Goal: Use online tool/utility: Utilize a website feature to perform a specific function

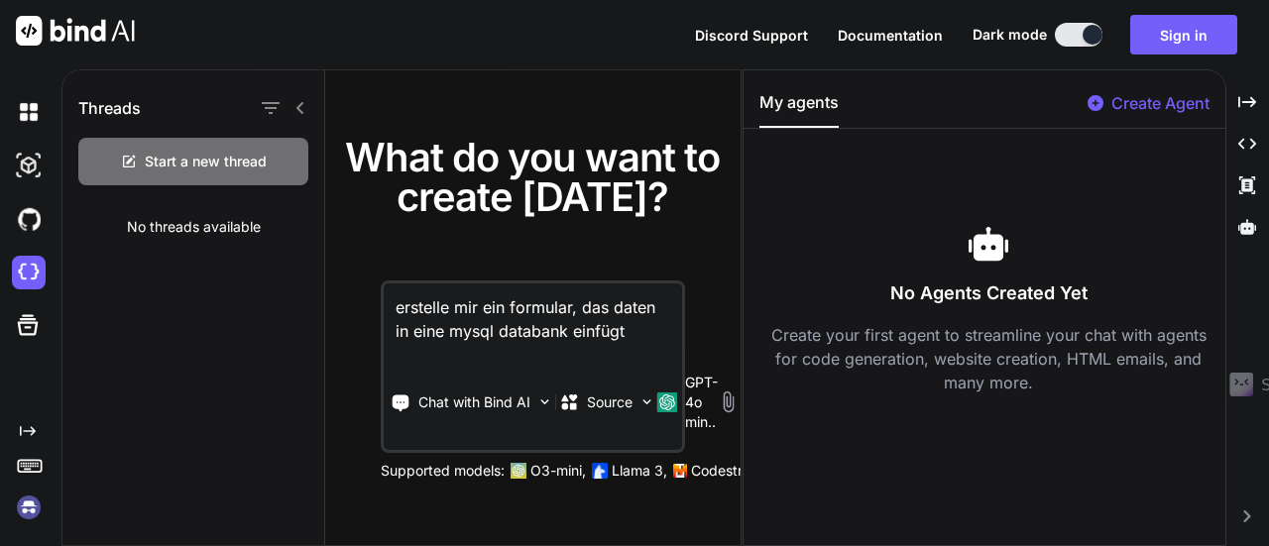
click at [1194, 45] on button "Sign in" at bounding box center [1183, 35] width 107 height 40
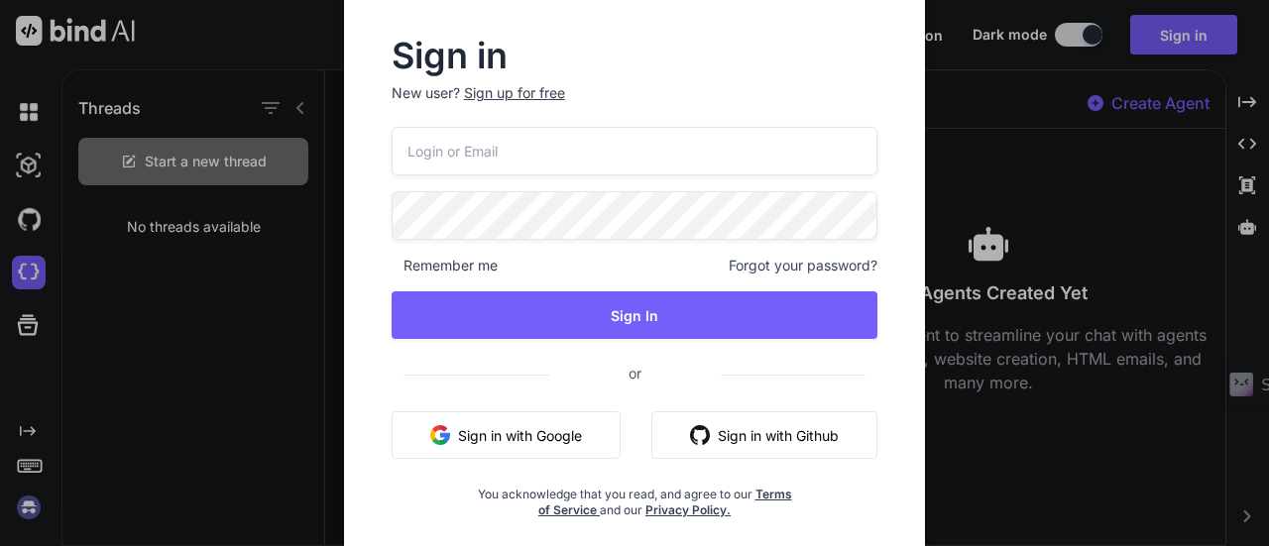
click at [504, 147] on input "email" at bounding box center [635, 151] width 487 height 49
type input "[EMAIL_ADDRESS][DOMAIN_NAME]"
click at [707, 334] on button "Sign In" at bounding box center [635, 315] width 487 height 48
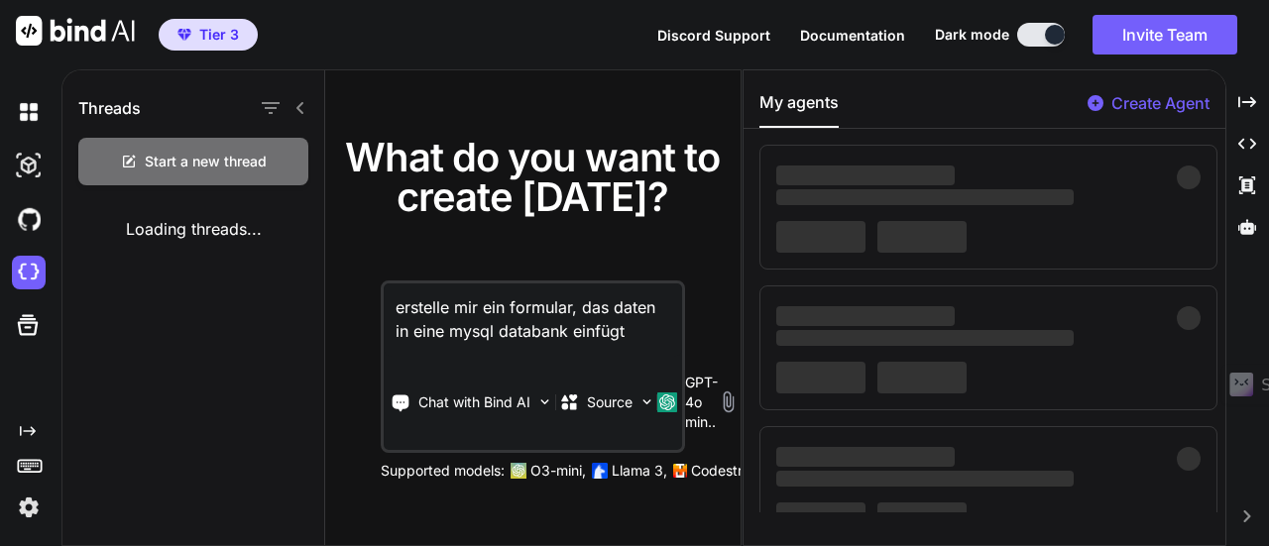
click at [30, 168] on img at bounding box center [29, 166] width 34 height 34
click at [25, 275] on img at bounding box center [29, 273] width 34 height 34
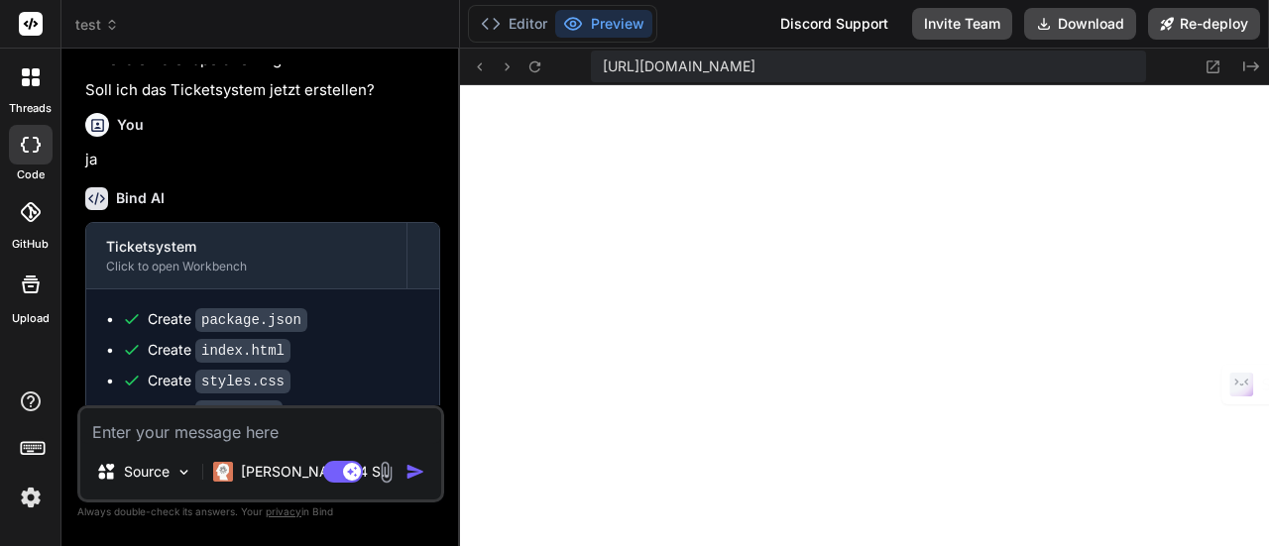
scroll to position [973, 0]
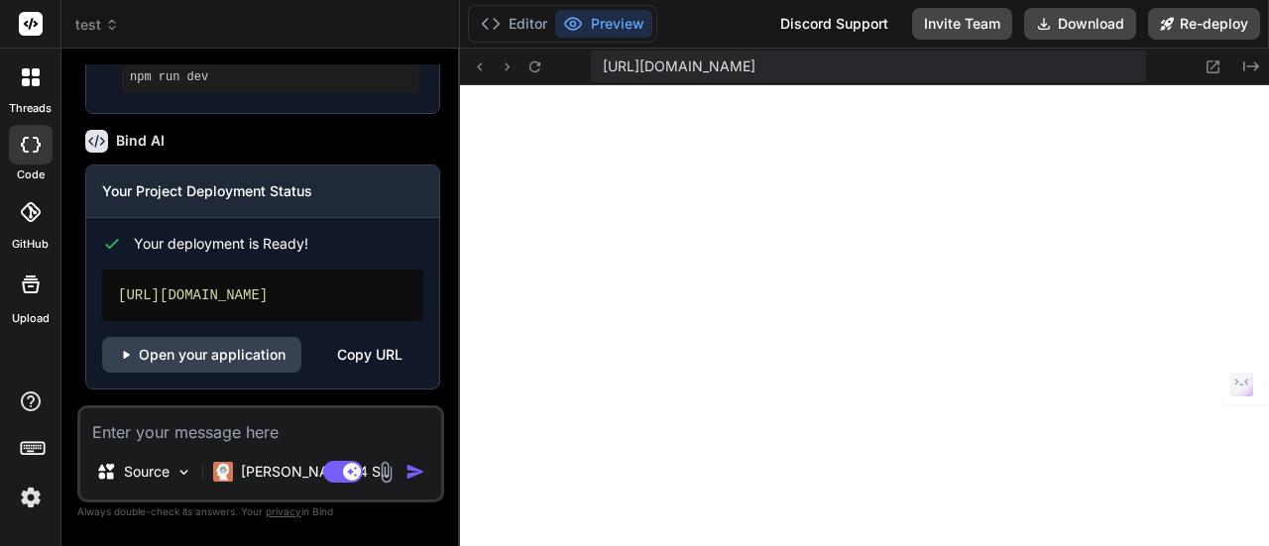
click at [206, 433] on textarea at bounding box center [260, 426] width 361 height 36
type textarea "i"
type textarea "x"
type textarea "ic"
type textarea "x"
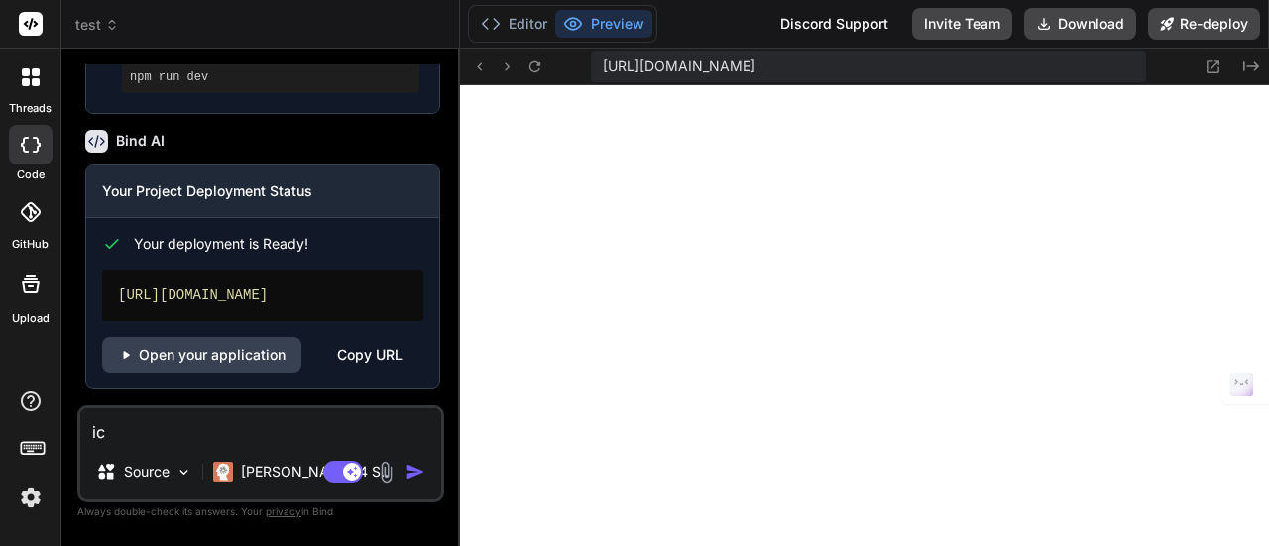
type textarea "ich"
type textarea "x"
type textarea "ich"
type textarea "x"
type textarea "ich m"
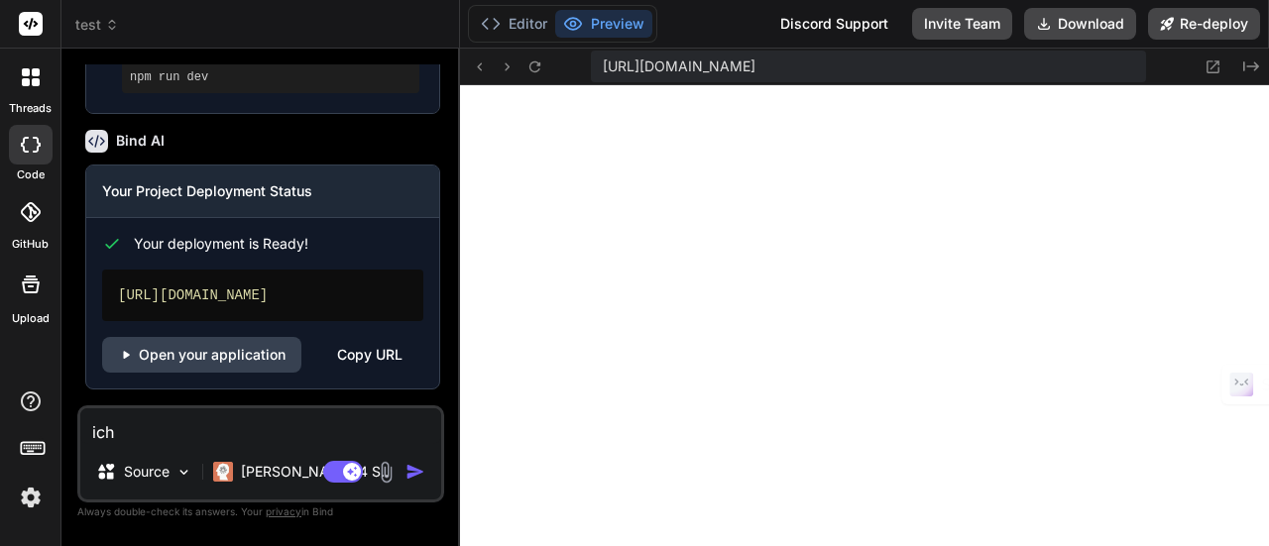
type textarea "x"
type textarea "ich mö"
type textarea "x"
type textarea "ich möc"
type textarea "x"
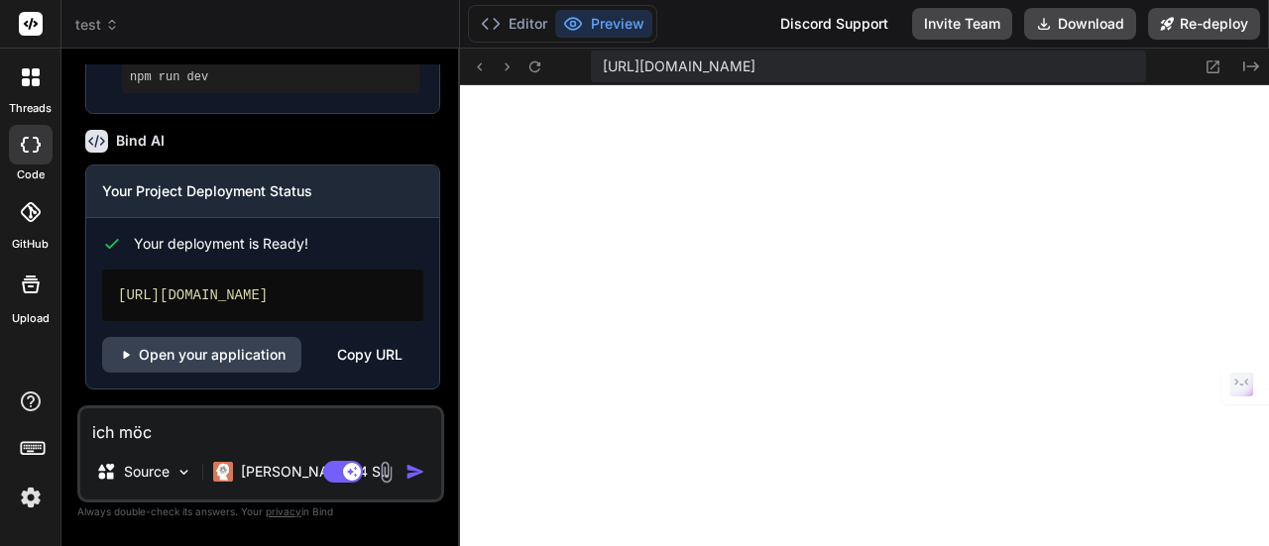
type textarea "ich möch"
type textarea "x"
type textarea "ich möcht"
type textarea "x"
type textarea "ich möchte"
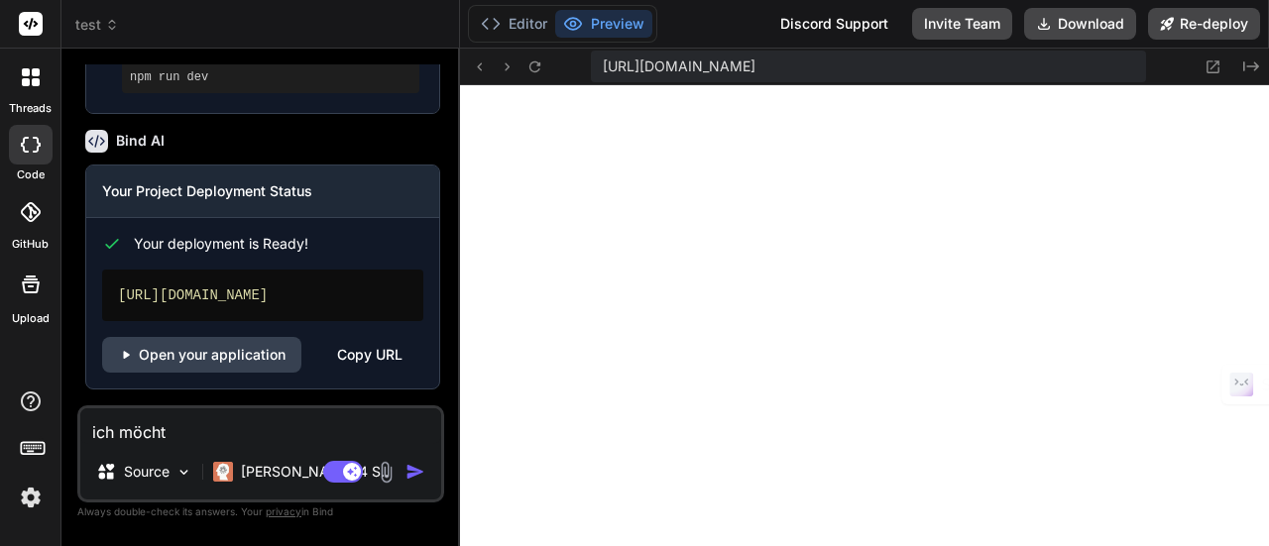
type textarea "x"
type textarea "ich möchte"
type textarea "x"
type textarea "ich möchte e"
type textarea "x"
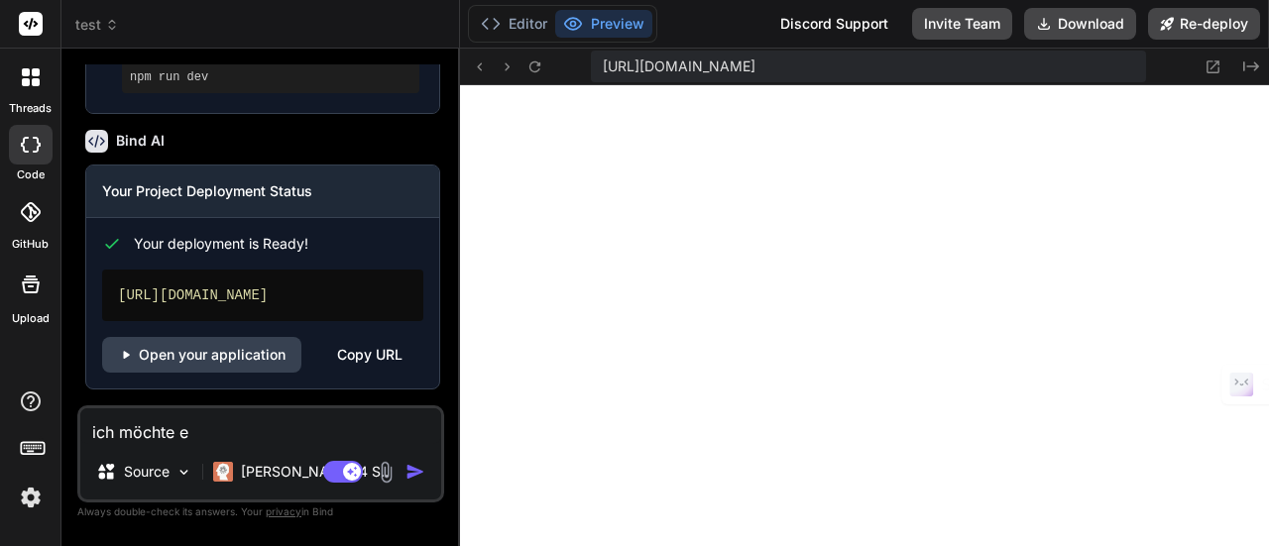
type textarea "ich möchte ei"
type textarea "x"
type textarea "ich möchte ein"
type textarea "x"
type textarea "ich möchte eine"
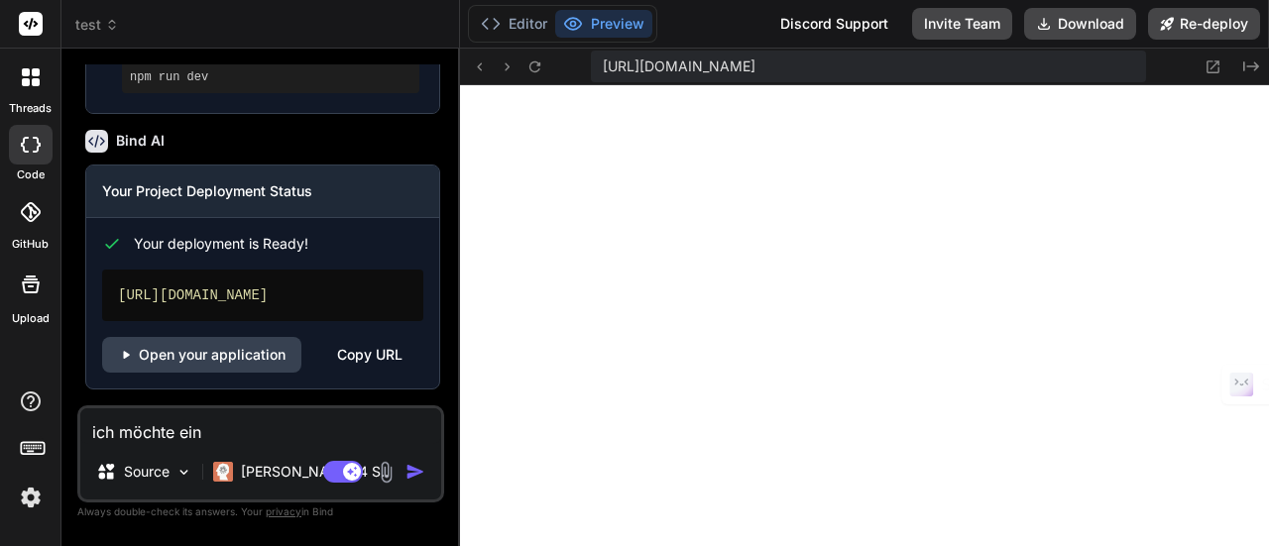
type textarea "x"
type textarea "ich möchte eine"
type textarea "x"
type textarea "ich möchte eine d"
type textarea "x"
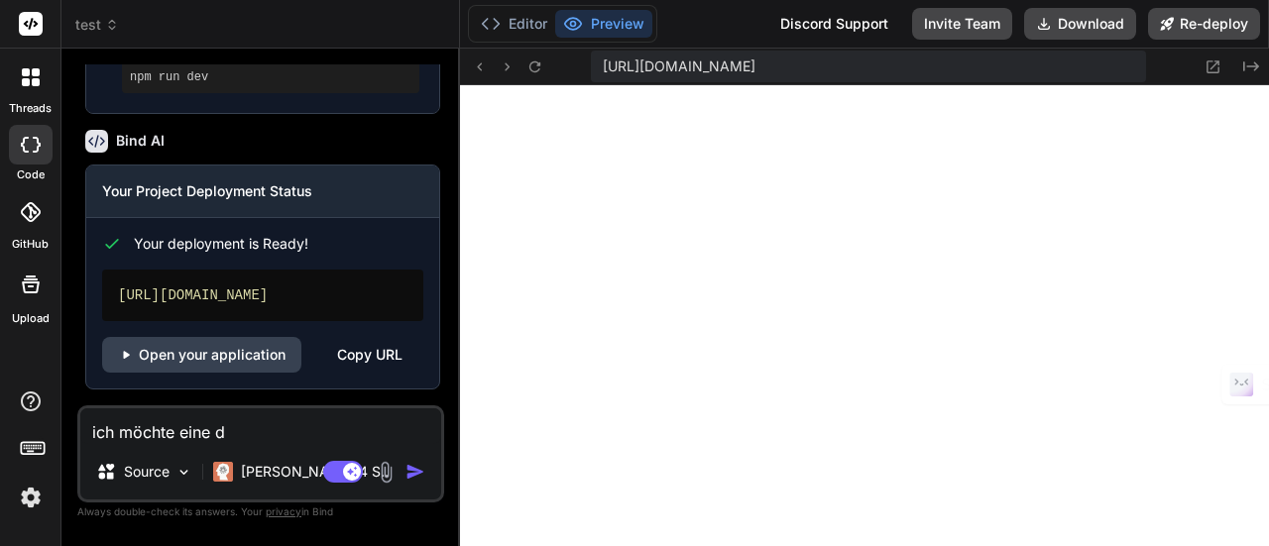
type textarea "ich möchte eine da"
type textarea "x"
type textarea "ich möchte eine dar"
type textarea "x"
type textarea "ich möchte eine dark"
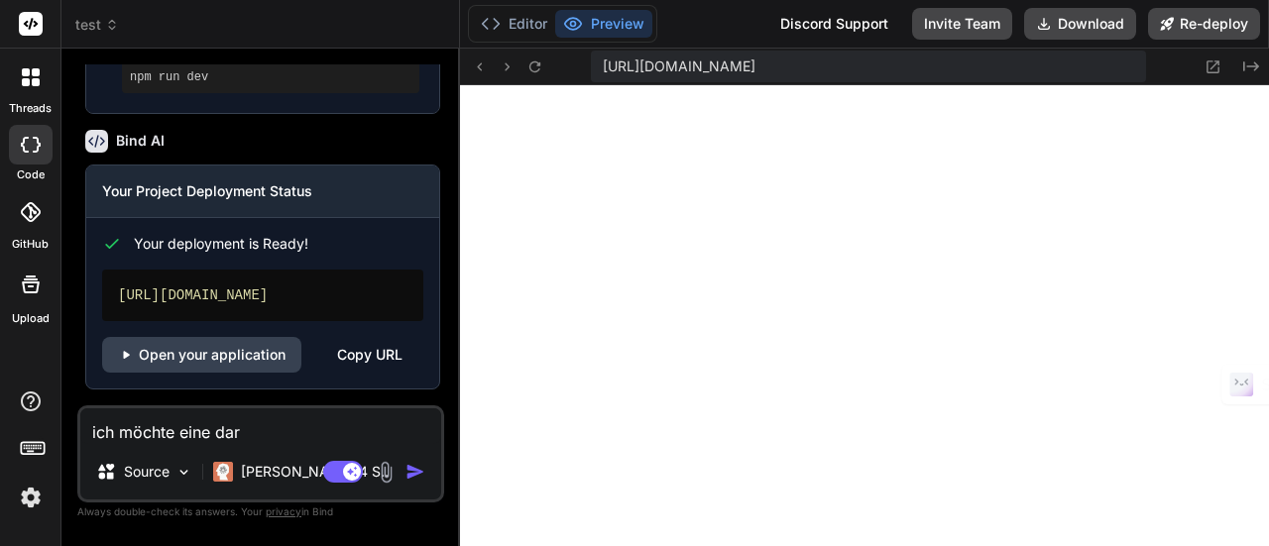
type textarea "x"
type textarea "ich möchte eine dark"
type textarea "x"
type textarea "ich möchte eine dark m"
type textarea "x"
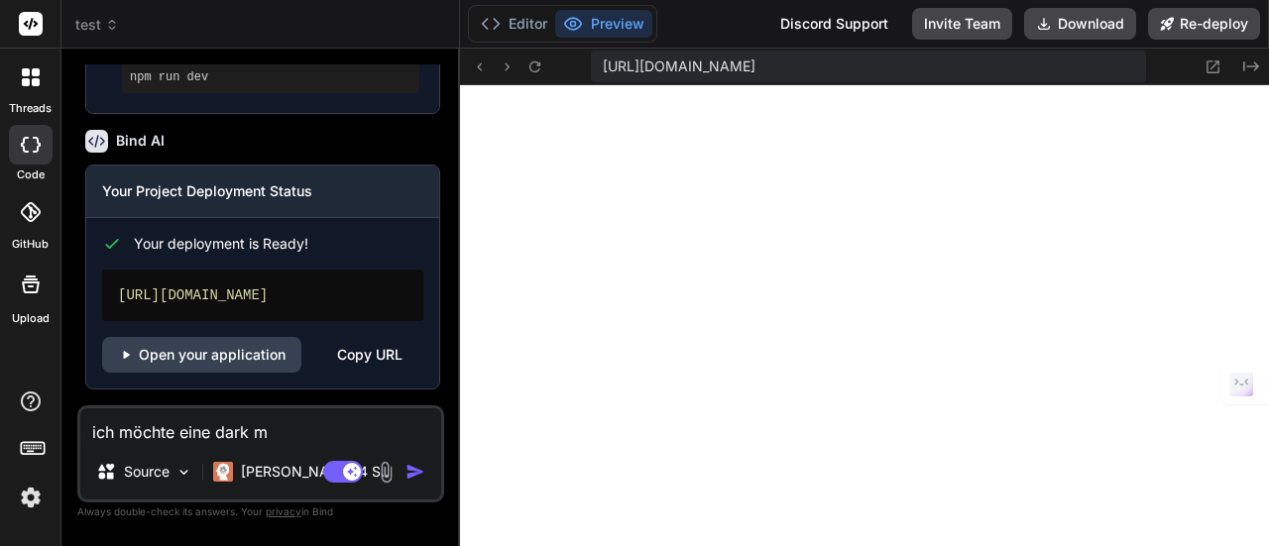
type textarea "ich möchte eine dark mo"
type textarea "x"
type textarea "ich möchte eine dark mod"
type textarea "x"
type textarea "ich möchte eine dark mode"
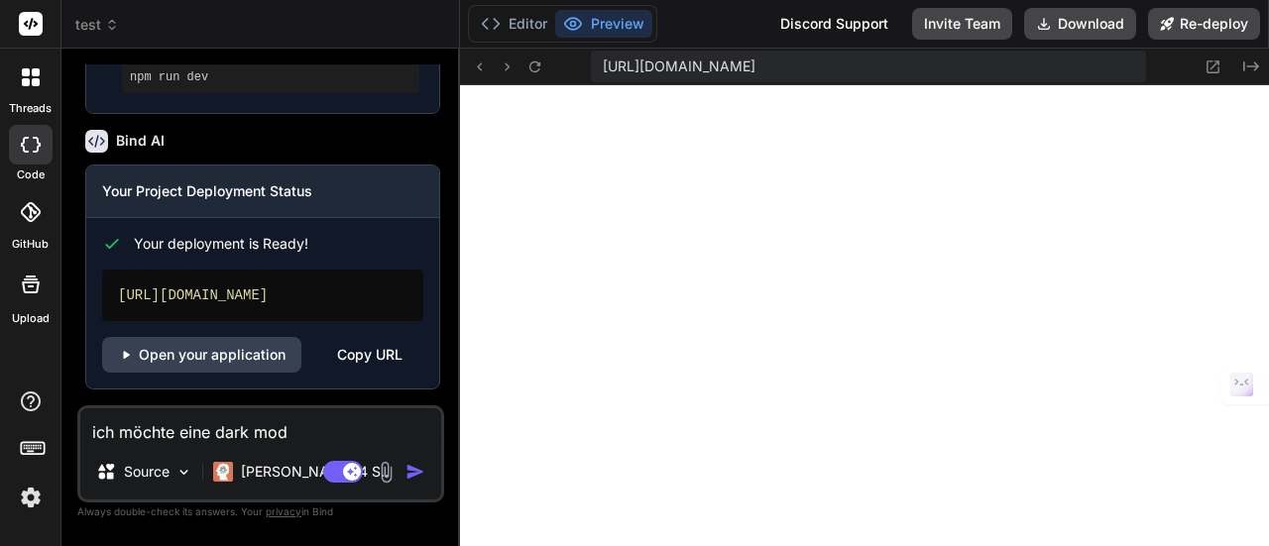
type textarea "x"
type textarea "ich möchte eine dark mode"
type textarea "x"
type textarea "ich möchte eine dark mode o"
type textarea "x"
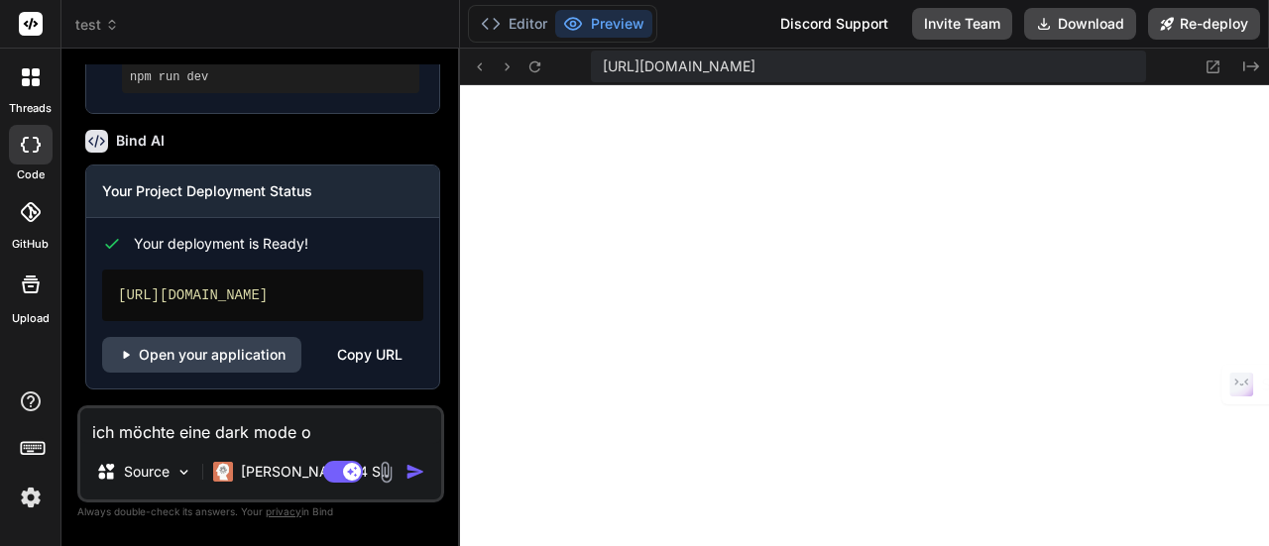
type textarea "ich möchte eine dark mode op"
type textarea "x"
type textarea "ich möchte eine dark mode opt"
type textarea "x"
type textarea "ich möchte eine dark mode opti"
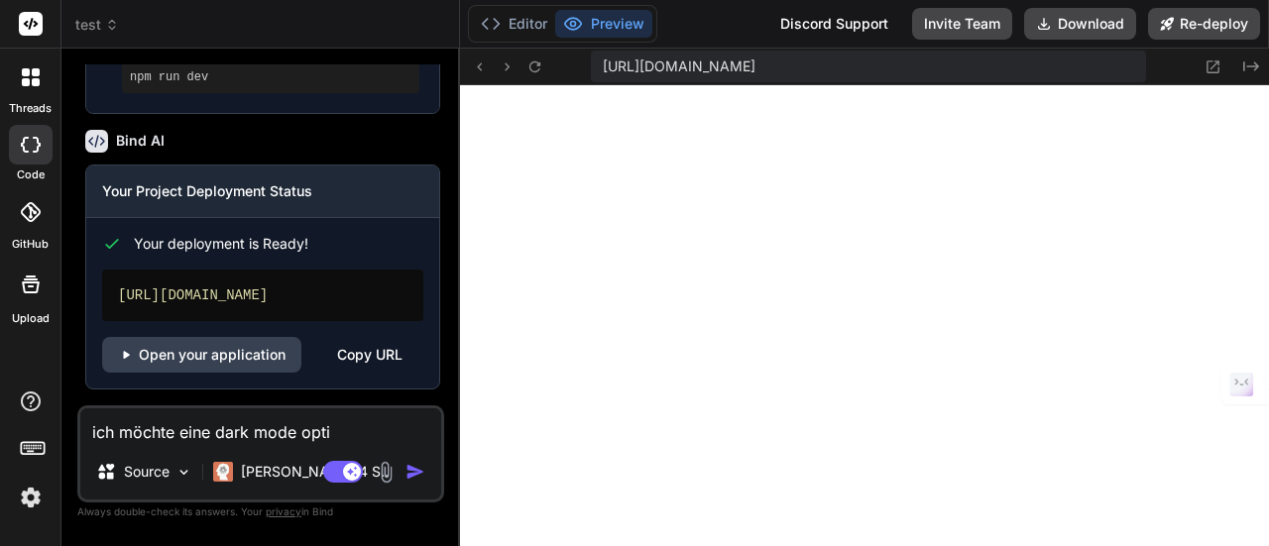
type textarea "x"
type textarea "ich möchte eine dark mode optio"
type textarea "x"
type textarea "ich möchte eine dark mode option"
type textarea "x"
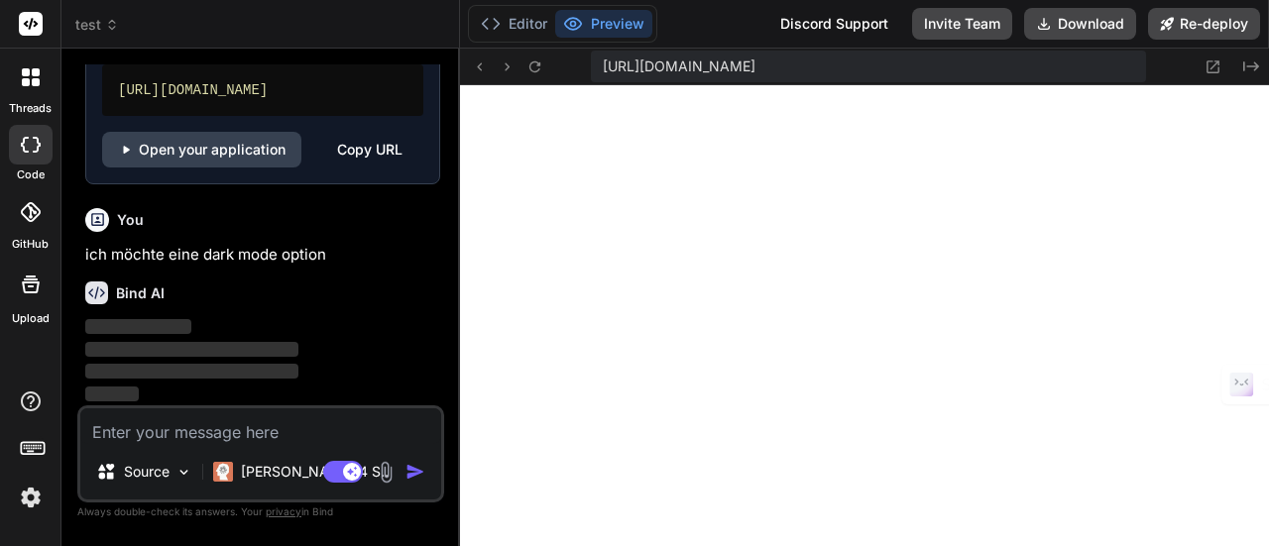
scroll to position [1179, 0]
type textarea "x"
type textarea "ich möchte eine dark mode option"
click at [418, 473] on img "button" at bounding box center [415, 472] width 20 height 20
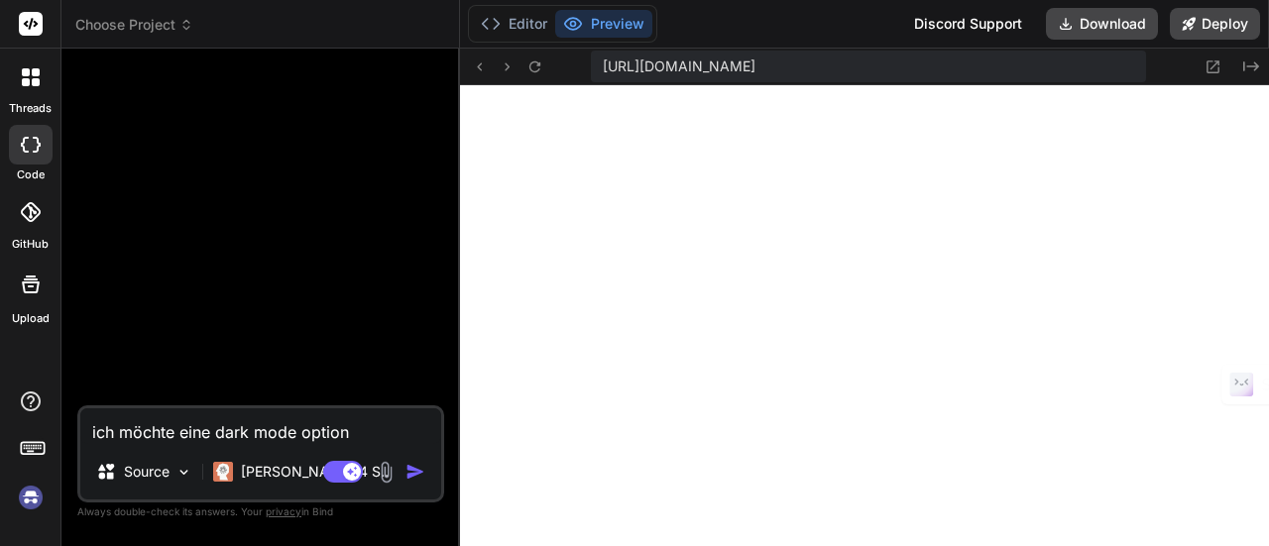
scroll to position [1628, 0]
type textarea "x"
drag, startPoint x: 366, startPoint y: 437, endPoint x: 81, endPoint y: 424, distance: 284.8
click at [81, 424] on textarea "ich möchte eine dark mode option" at bounding box center [260, 426] width 361 height 36
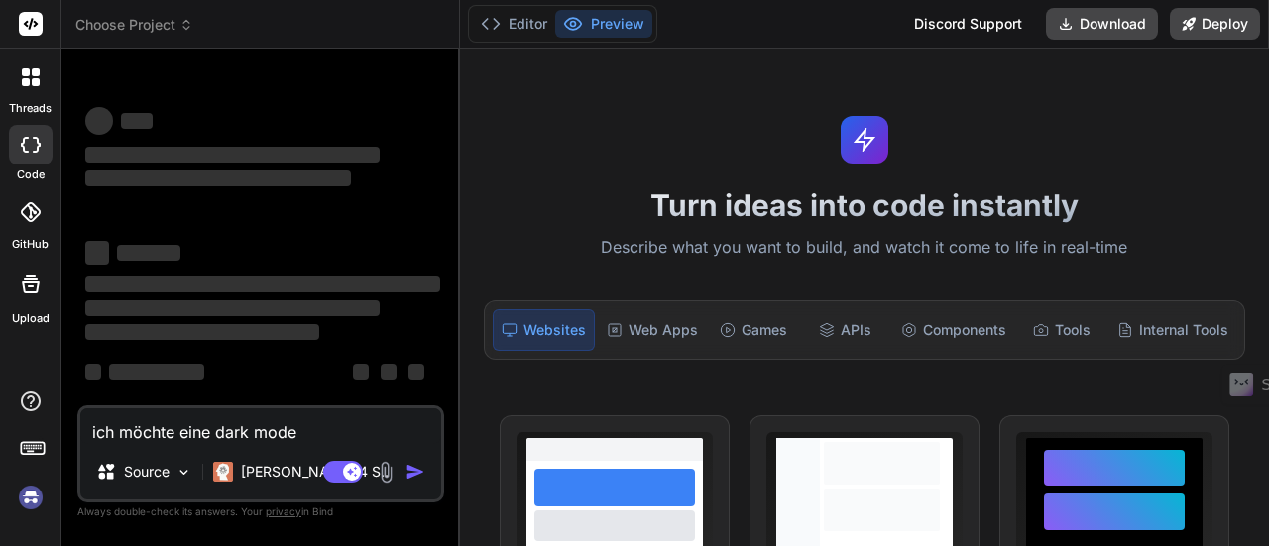
click at [36, 143] on icon at bounding box center [31, 145] width 20 height 16
click at [45, 92] on div at bounding box center [31, 77] width 42 height 42
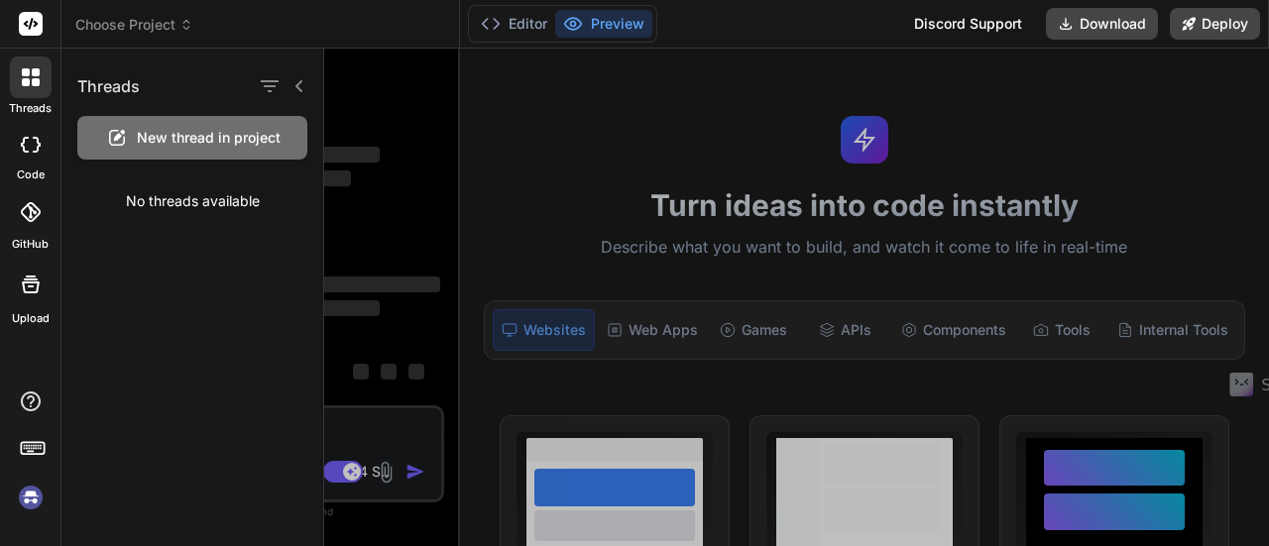
click at [36, 148] on icon at bounding box center [31, 145] width 20 height 16
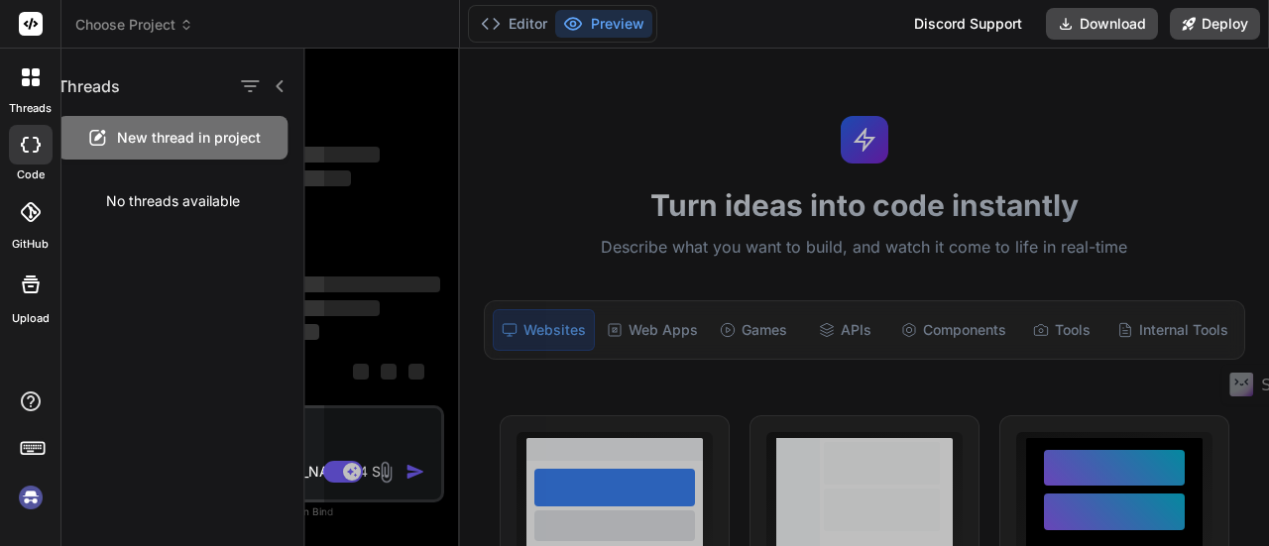
type textarea "x"
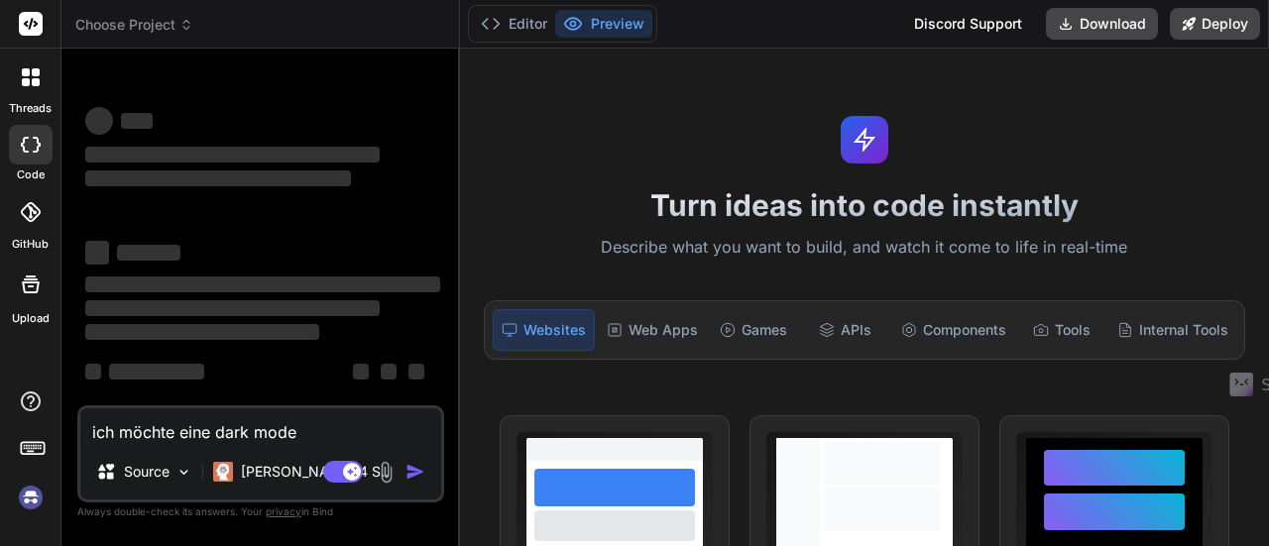
click at [35, 196] on div at bounding box center [31, 212] width 44 height 44
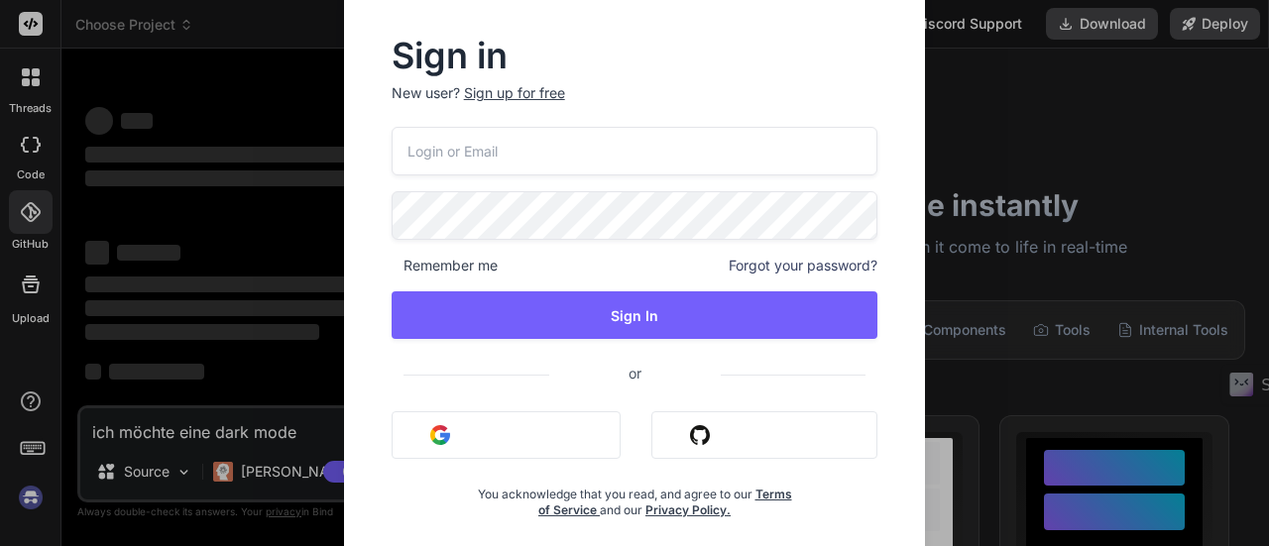
click at [617, 149] on input "email" at bounding box center [635, 151] width 487 height 49
type input "[EMAIL_ADDRESS][DOMAIN_NAME]"
click at [602, 158] on input "[EMAIL_ADDRESS][DOMAIN_NAME]" at bounding box center [635, 151] width 487 height 49
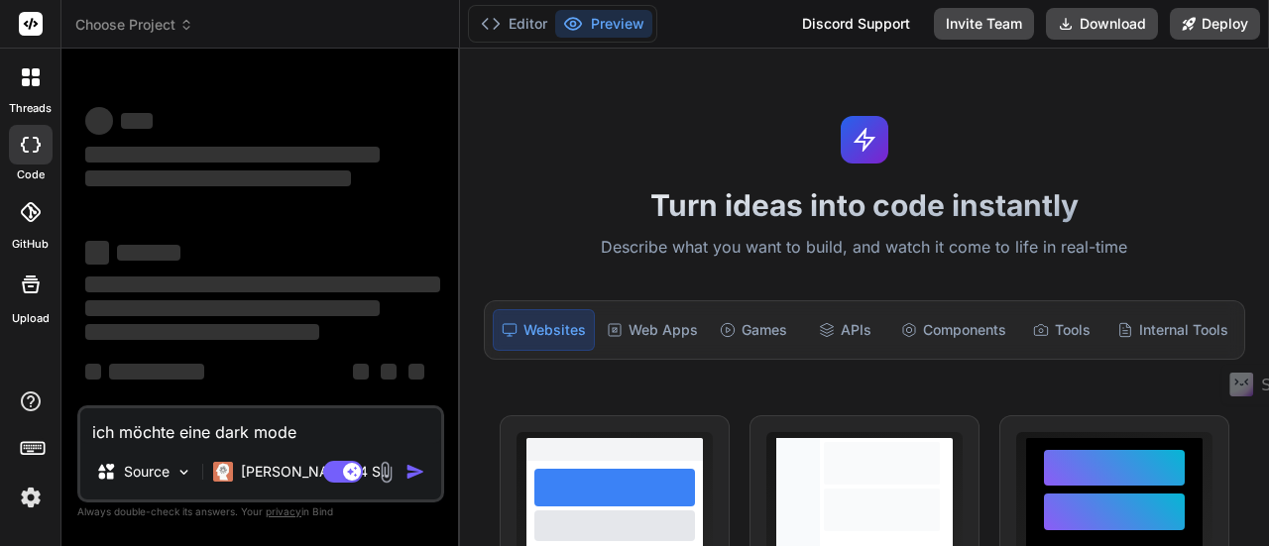
click at [151, 34] on span "Choose Project" at bounding box center [134, 25] width 118 height 20
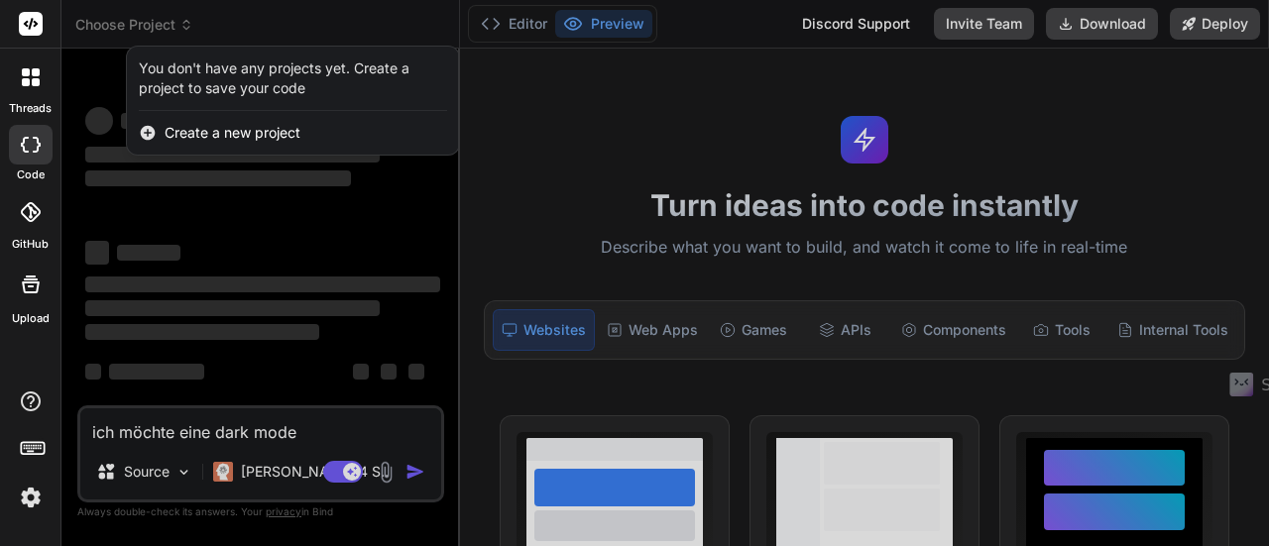
click at [196, 22] on div at bounding box center [634, 273] width 1269 height 546
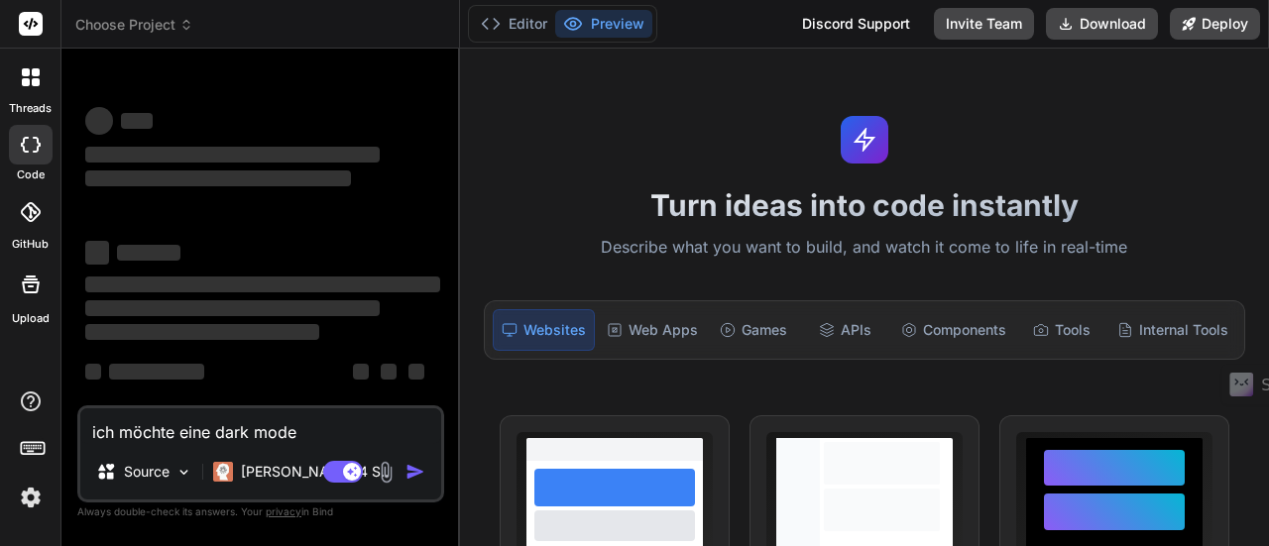
click at [35, 79] on icon at bounding box center [36, 82] width 8 height 8
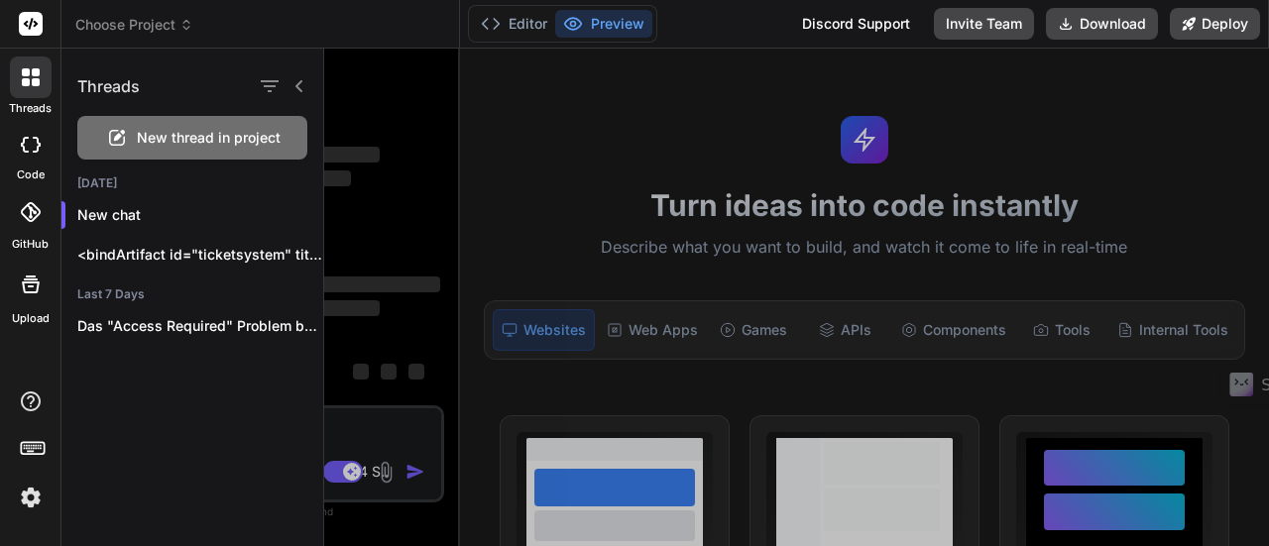
click at [21, 497] on img at bounding box center [31, 498] width 34 height 34
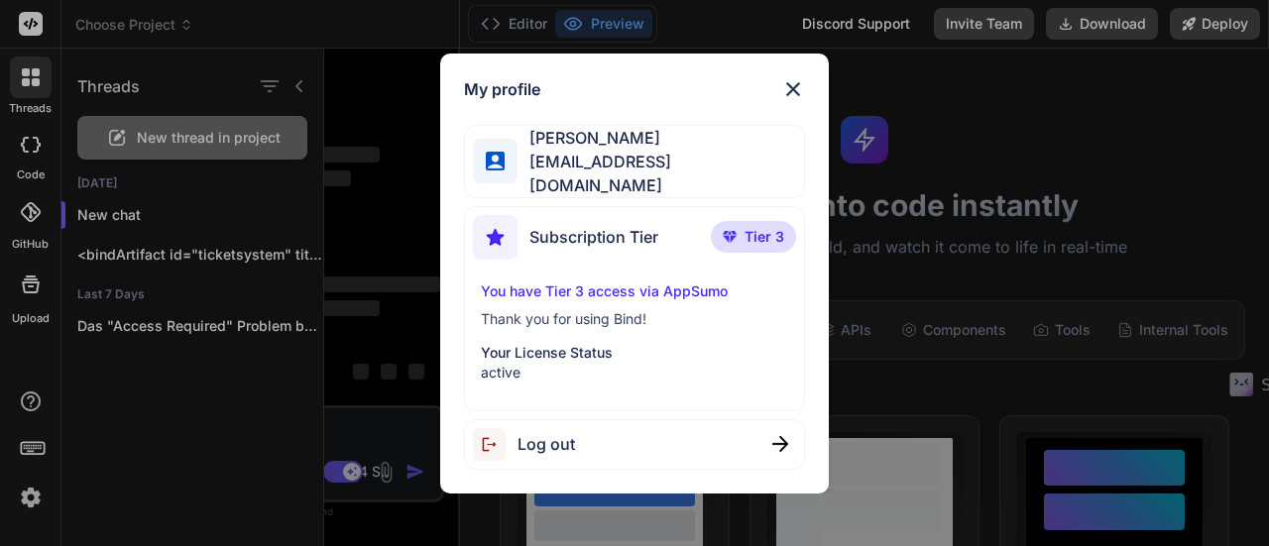
click at [791, 101] on img at bounding box center [793, 89] width 24 height 24
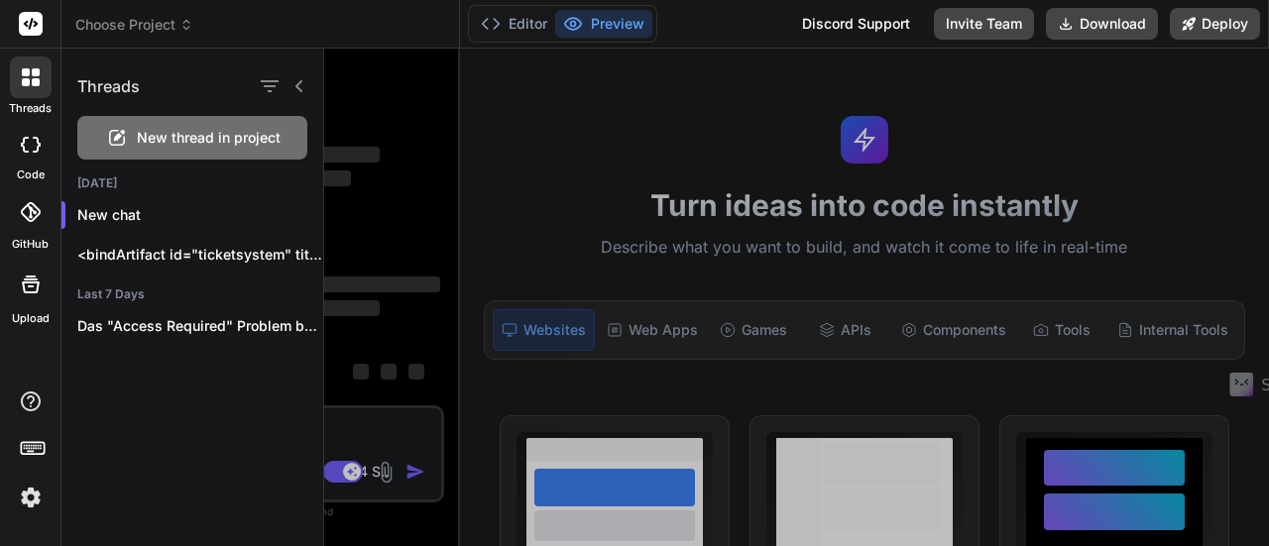
click at [168, 250] on p "<bindArtifact id="ticketsystem" title="Ticketsystem"> <bindAction type="file" f…" at bounding box center [200, 255] width 246 height 20
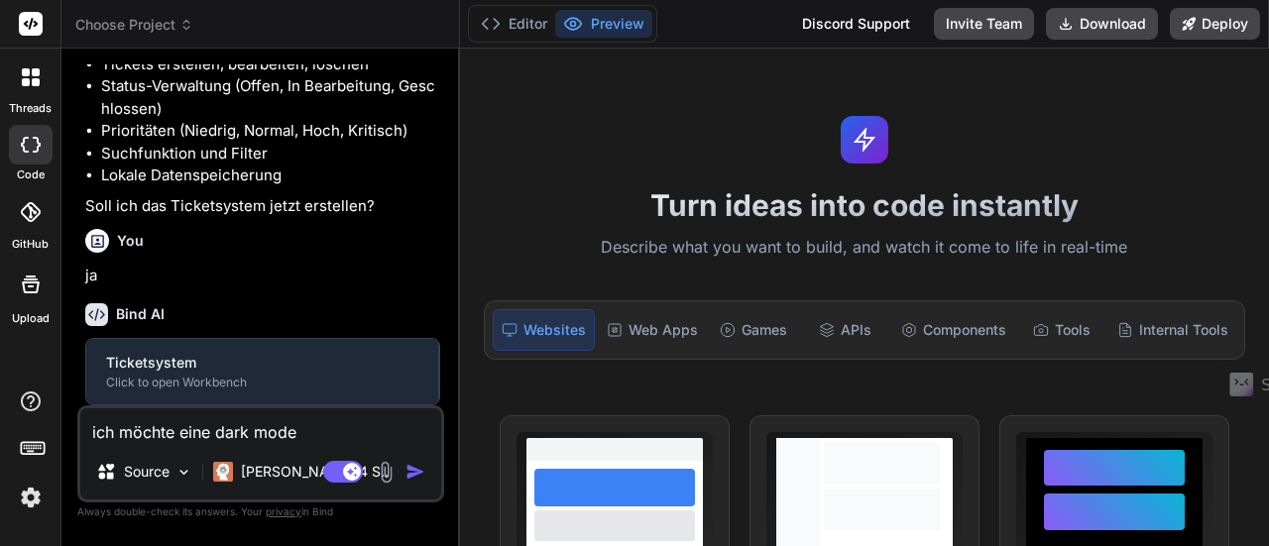
scroll to position [387, 0]
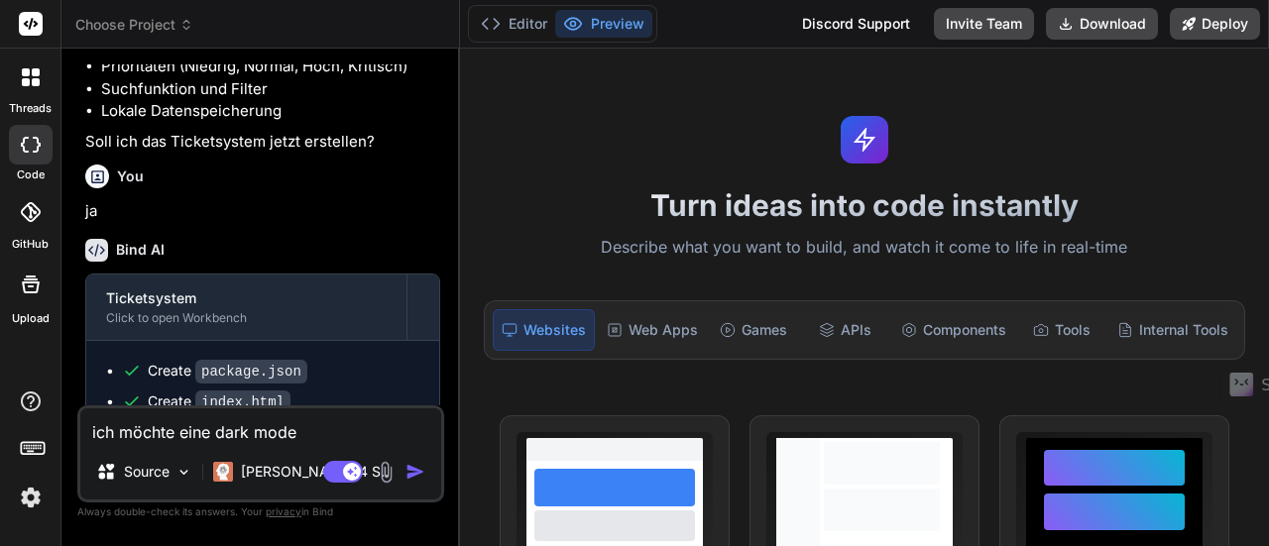
click at [308, 430] on textarea "ich möchte eine dark mode" at bounding box center [260, 426] width 361 height 36
click at [570, 23] on circle at bounding box center [572, 24] width 5 height 5
click at [418, 473] on img "button" at bounding box center [415, 472] width 20 height 20
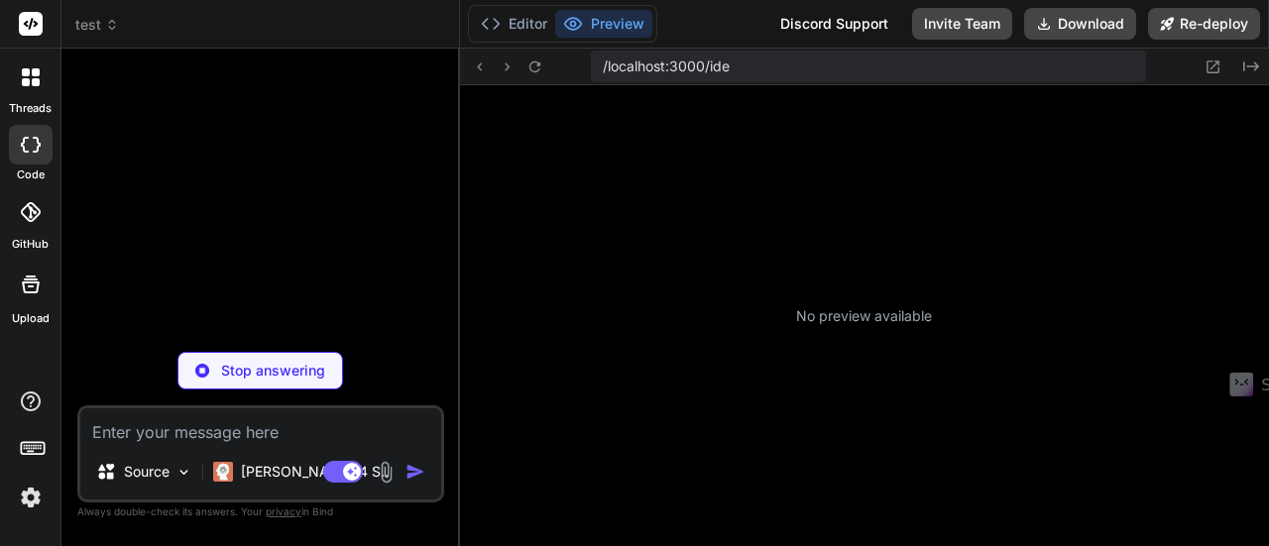
scroll to position [295, 0]
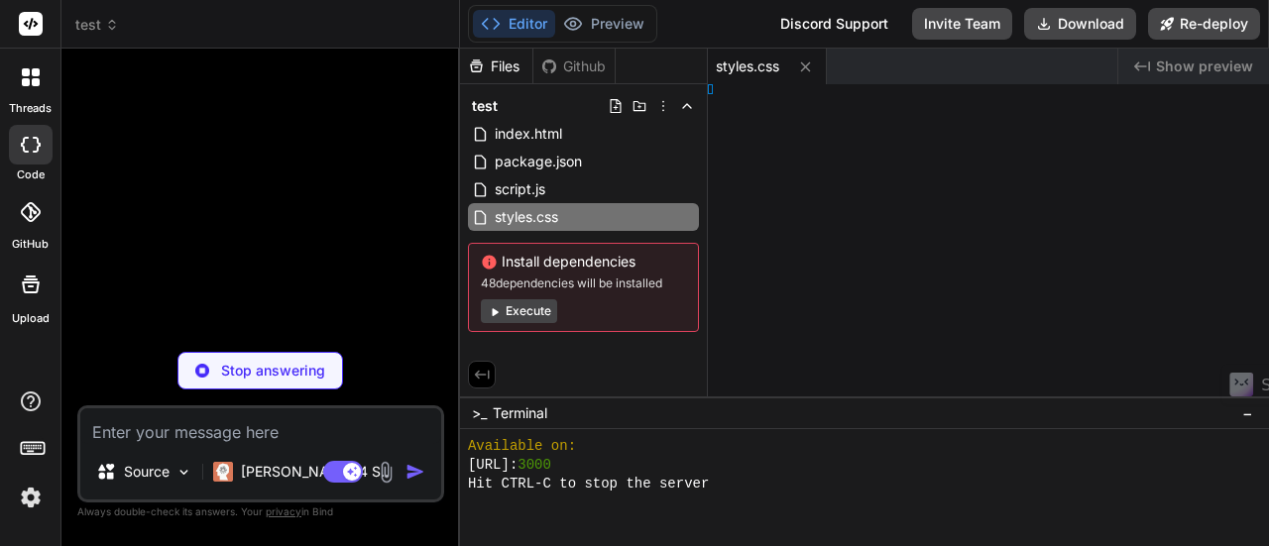
type textarea "x"
type textarea "html>"
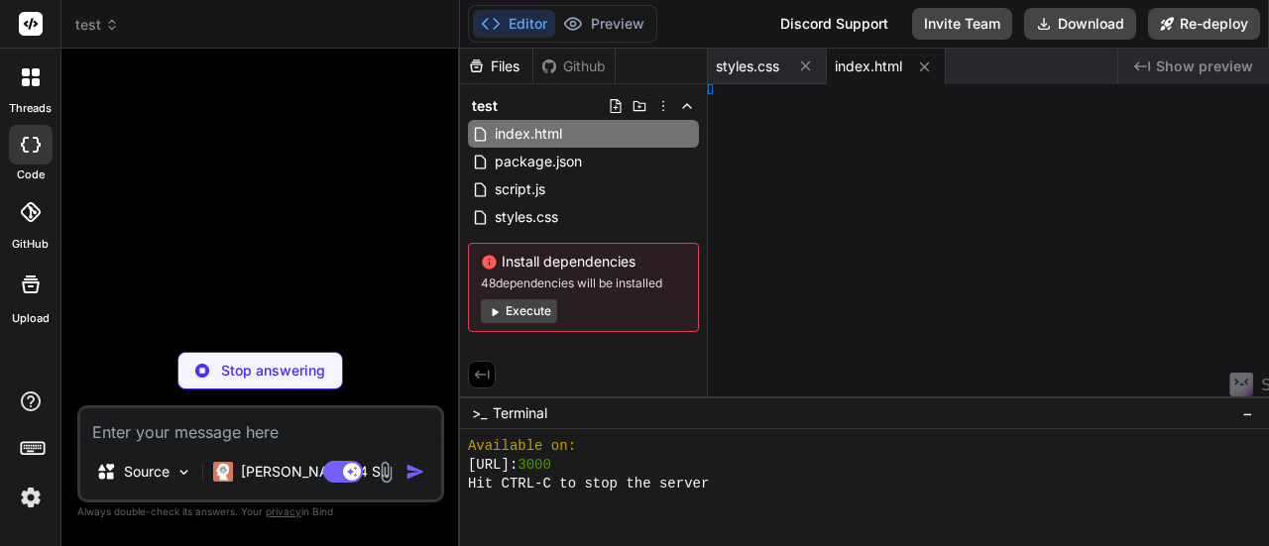
type textarea "x"
type textarea "(); });"
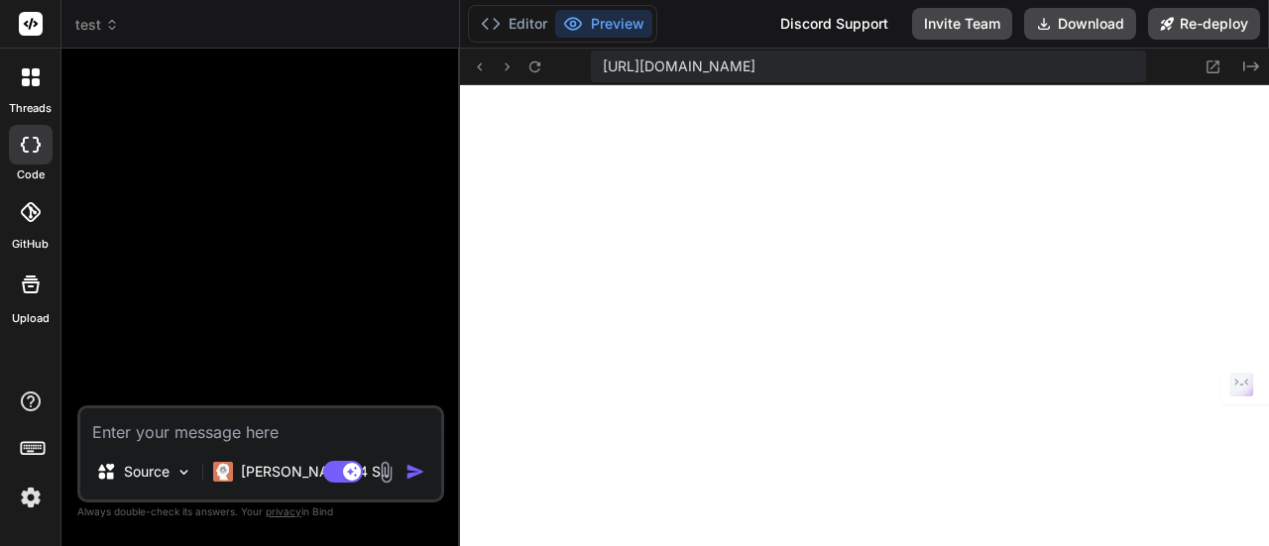
type textarea "x"
type textarea "// Initialize the ticket system when the page loads document.addEventListener('…"
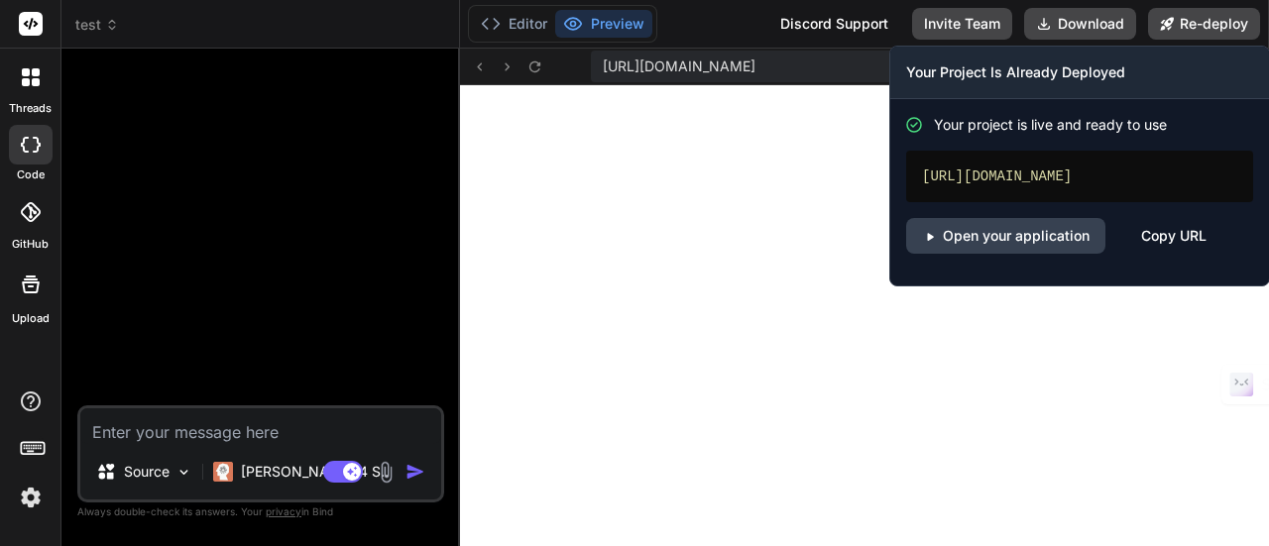
click at [1180, 15] on button "Re-deploy" at bounding box center [1204, 24] width 112 height 32
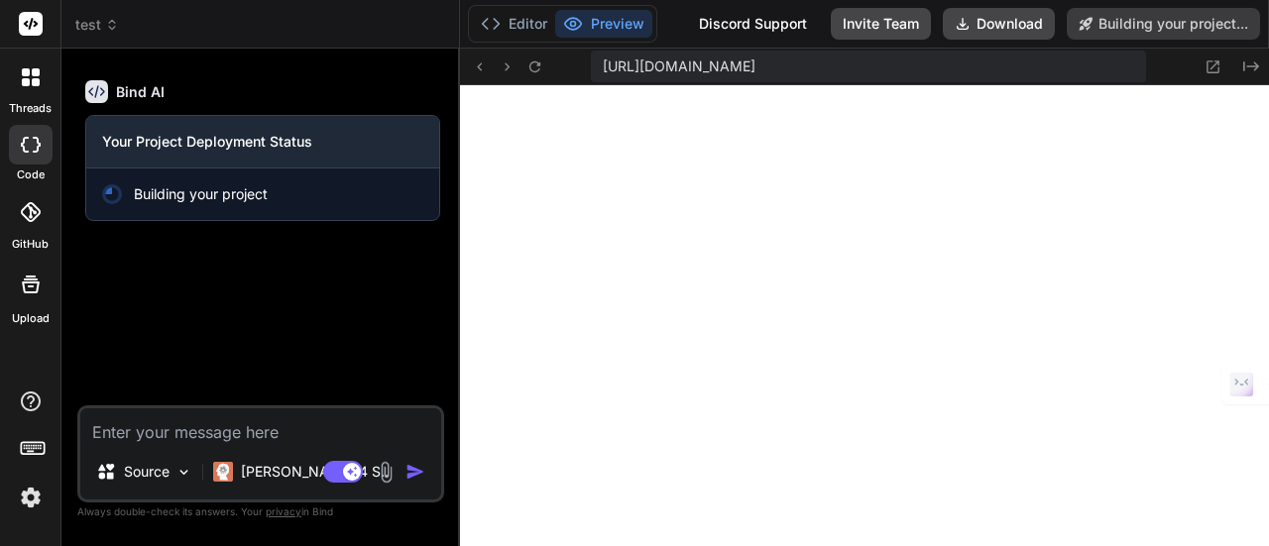
type textarea "x"
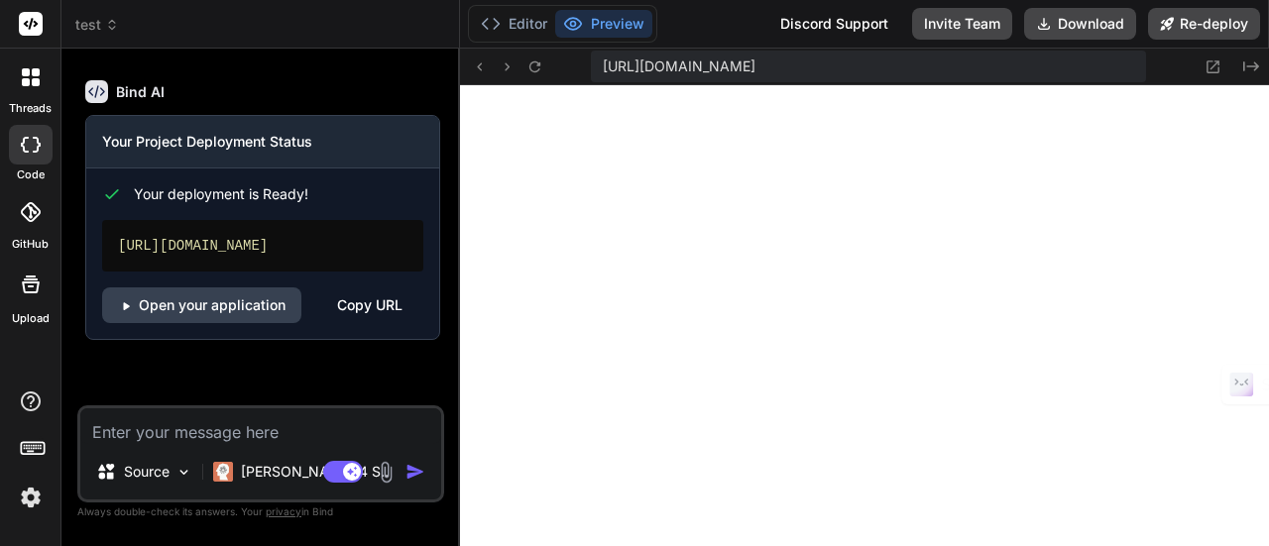
click at [280, 433] on textarea at bounding box center [260, 426] width 361 height 36
click at [262, 431] on textarea at bounding box center [260, 426] width 361 height 36
paste textarea "``` Als IT-Service-Management-Experte erstelle ein professionelles Ticketing-Sy…"
type textarea "``` Als IT-Service-Management-Experte erstelle ein professionelles Ticketing-Sy…"
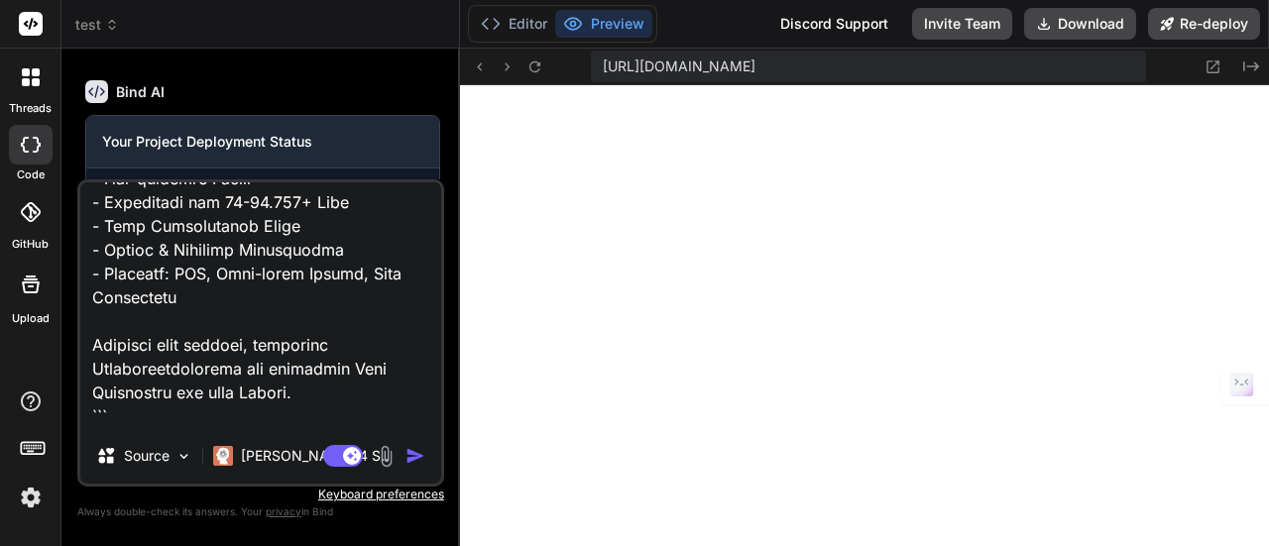
type textarea "x"
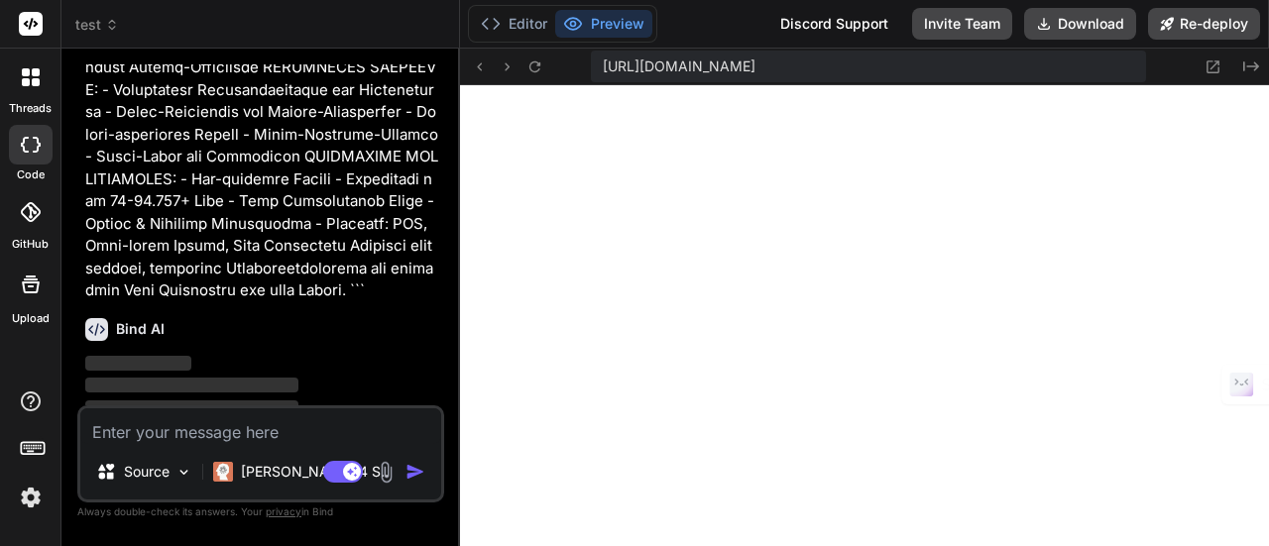
scroll to position [1201, 0]
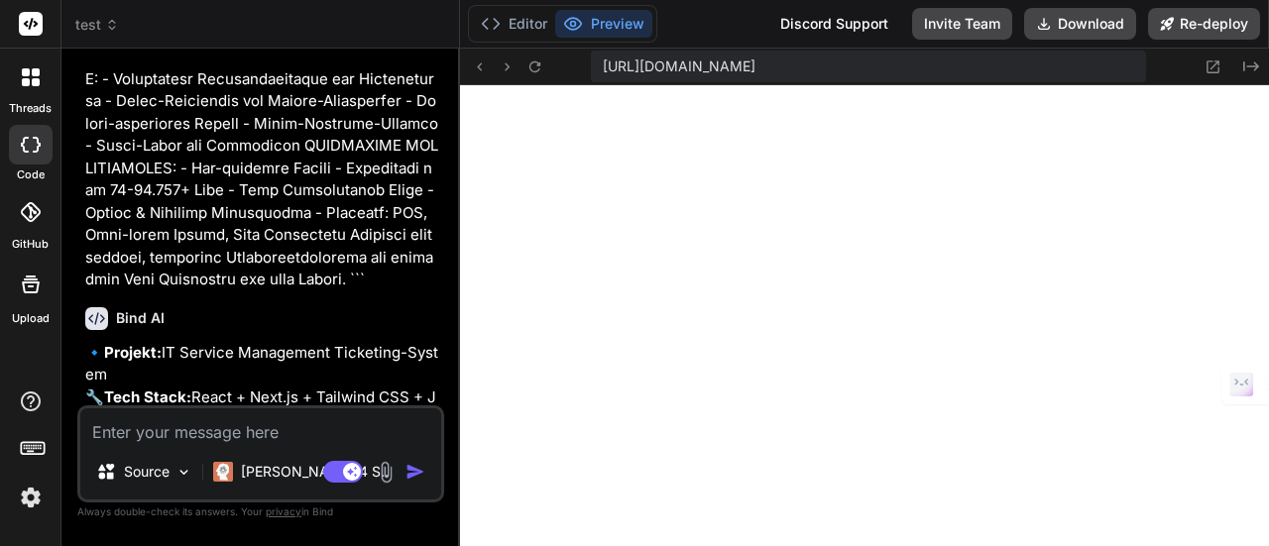
type textarea "x"
